Goal: Task Accomplishment & Management: Use online tool/utility

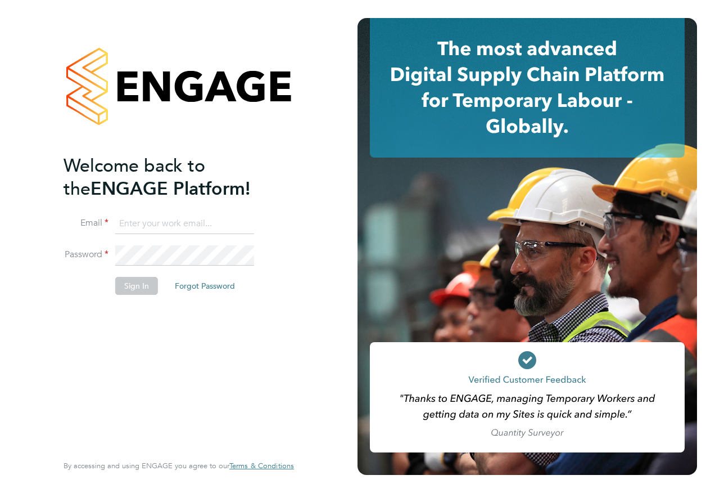
type input "[PERSON_NAME][EMAIL_ADDRESS][PERSON_NAME][DOMAIN_NAME]"
click at [134, 283] on button "Sign In" at bounding box center [136, 286] width 43 height 18
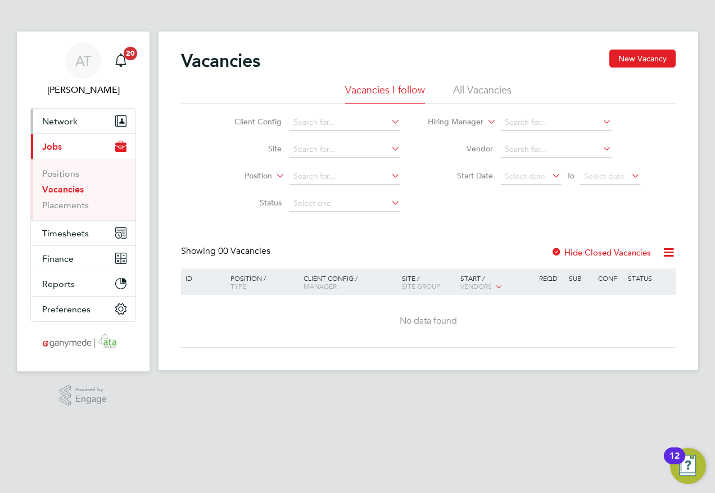
click at [61, 120] on span "Network" at bounding box center [59, 121] width 35 height 11
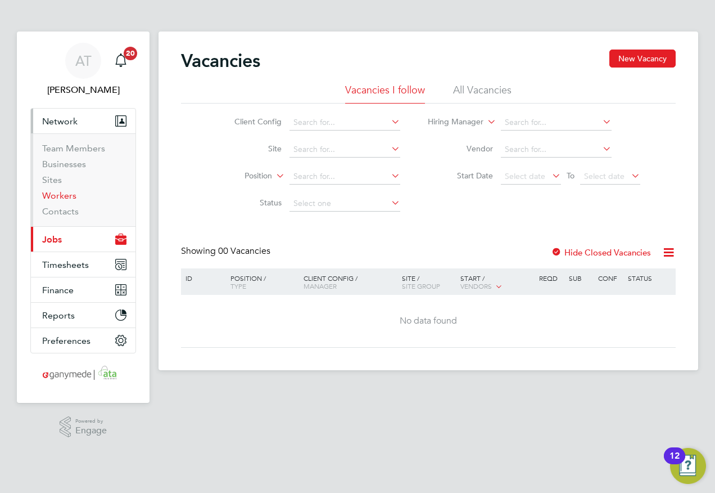
drag, startPoint x: 59, startPoint y: 195, endPoint x: 82, endPoint y: 189, distance: 23.9
click at [59, 195] on link "Workers" at bounding box center [59, 195] width 34 height 11
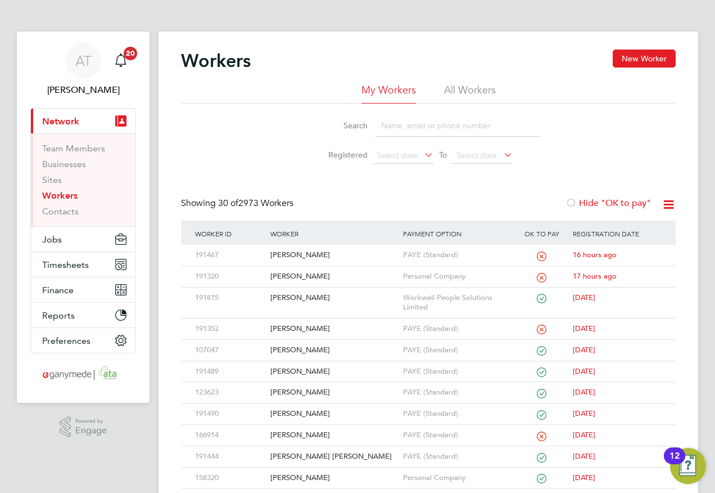
click at [385, 124] on input at bounding box center [458, 126] width 164 height 22
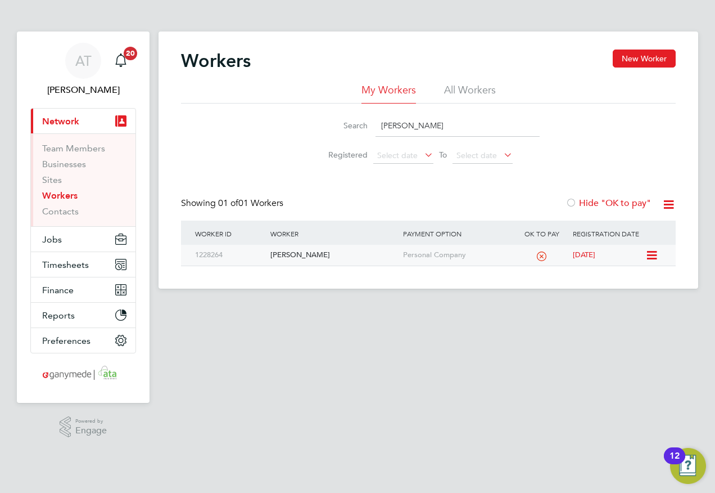
type input "AHMED OMAR"
click at [298, 249] on div "Ahmed Omar" at bounding box center [334, 255] width 132 height 21
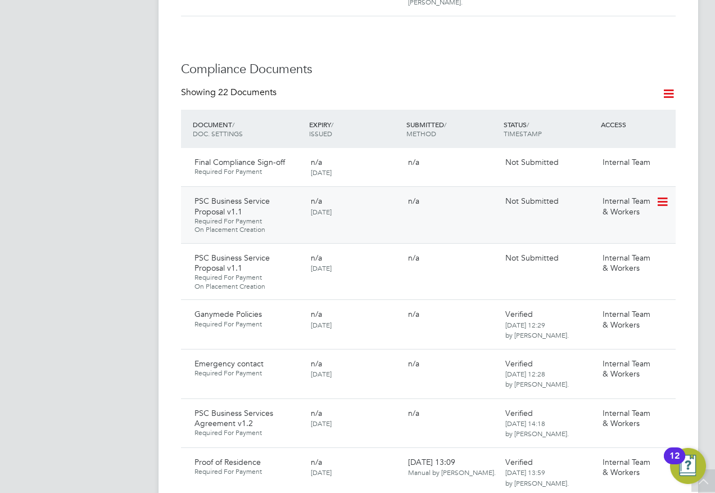
scroll to position [619, 0]
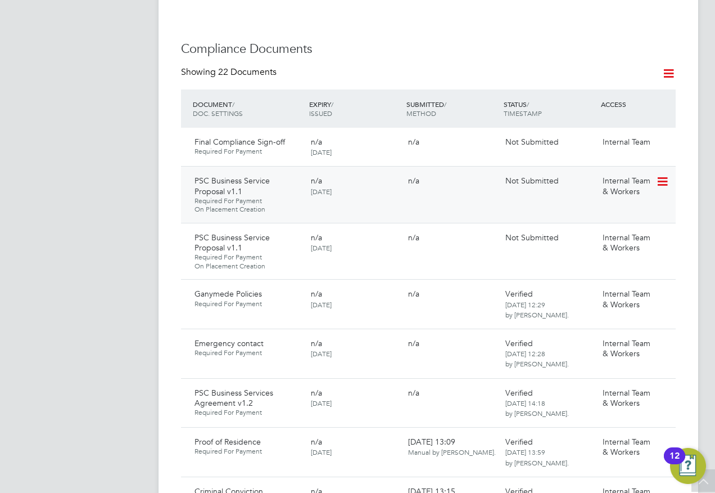
click at [659, 175] on icon at bounding box center [661, 181] width 11 height 13
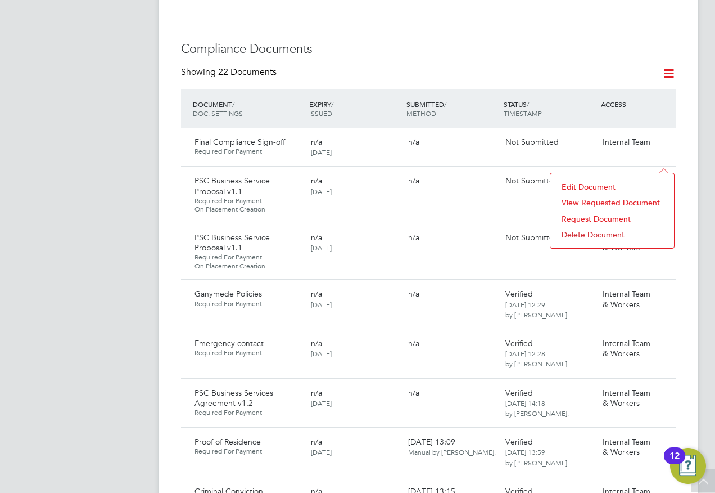
click at [570, 216] on li "Request Document" at bounding box center [612, 219] width 112 height 16
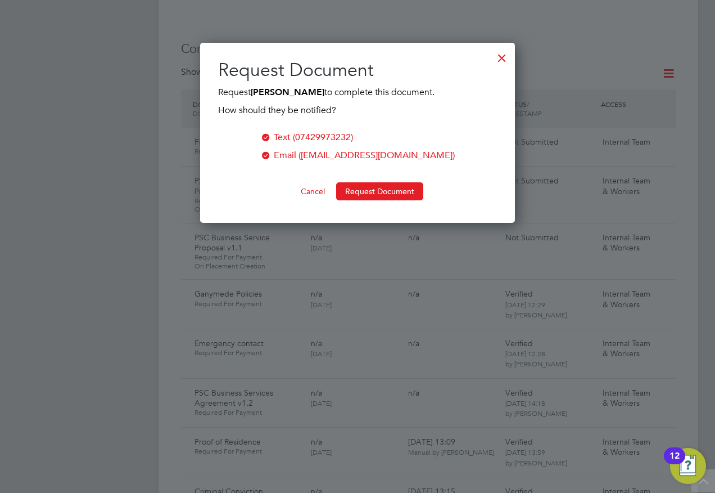
scroll to position [181, 316]
click at [382, 192] on button "Request Document" at bounding box center [379, 191] width 87 height 18
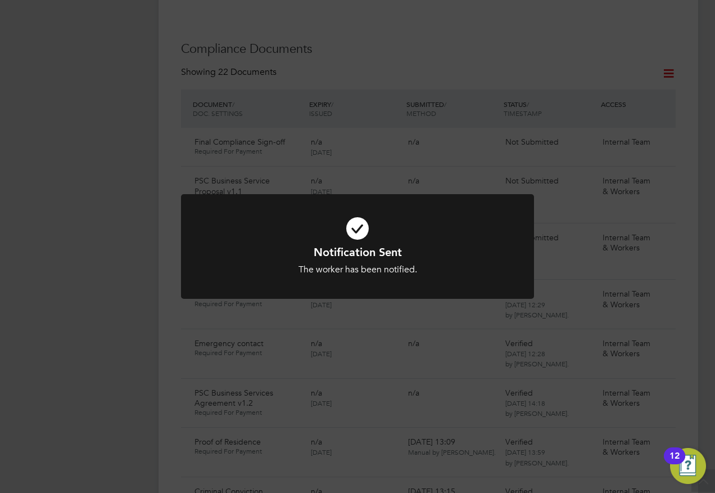
click at [69, 160] on div "Notification Sent The worker has been notified. Cancel Okay" at bounding box center [357, 246] width 715 height 493
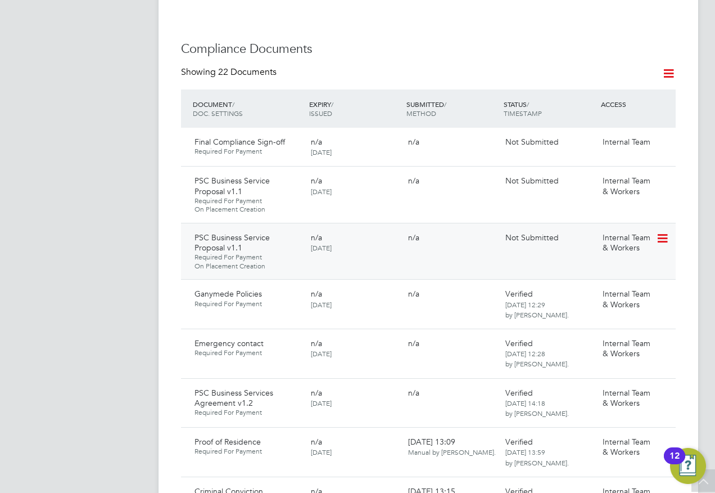
click at [661, 232] on icon at bounding box center [661, 238] width 11 height 13
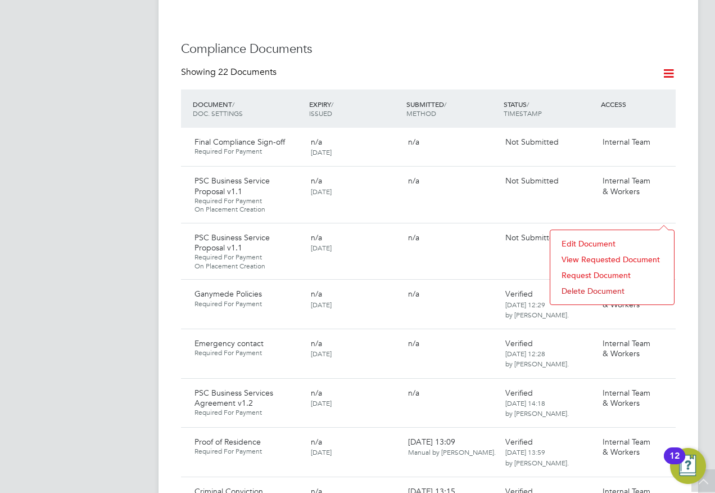
click at [576, 274] on li "Request Document" at bounding box center [612, 275] width 112 height 16
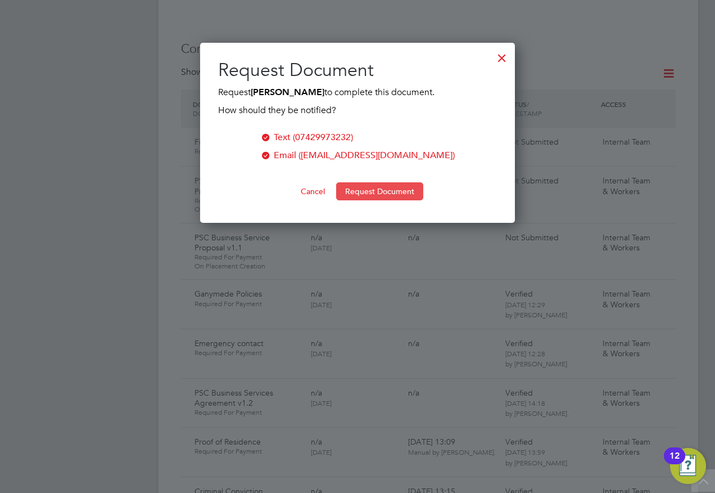
click at [363, 190] on button "Request Document" at bounding box center [379, 191] width 87 height 18
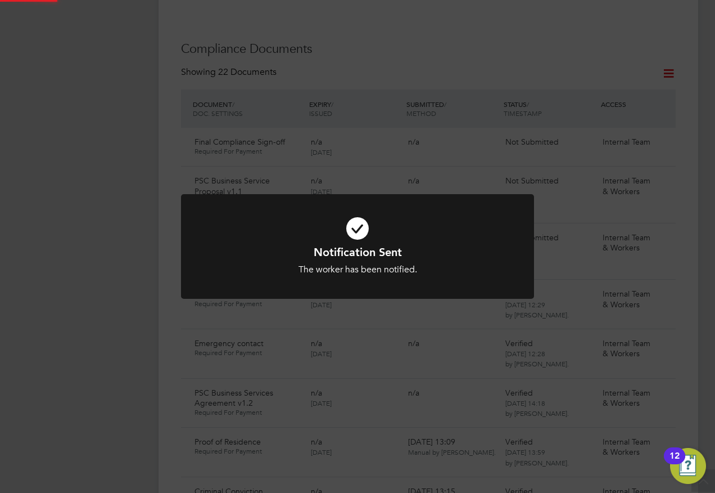
click at [132, 174] on div "Notification Sent The worker has been notified. Cancel Okay" at bounding box center [357, 246] width 715 height 493
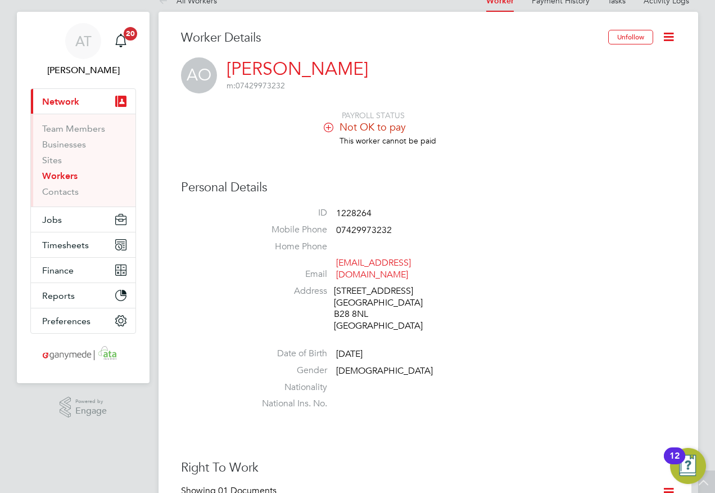
scroll to position [0, 0]
